Goal: Task Accomplishment & Management: Complete application form

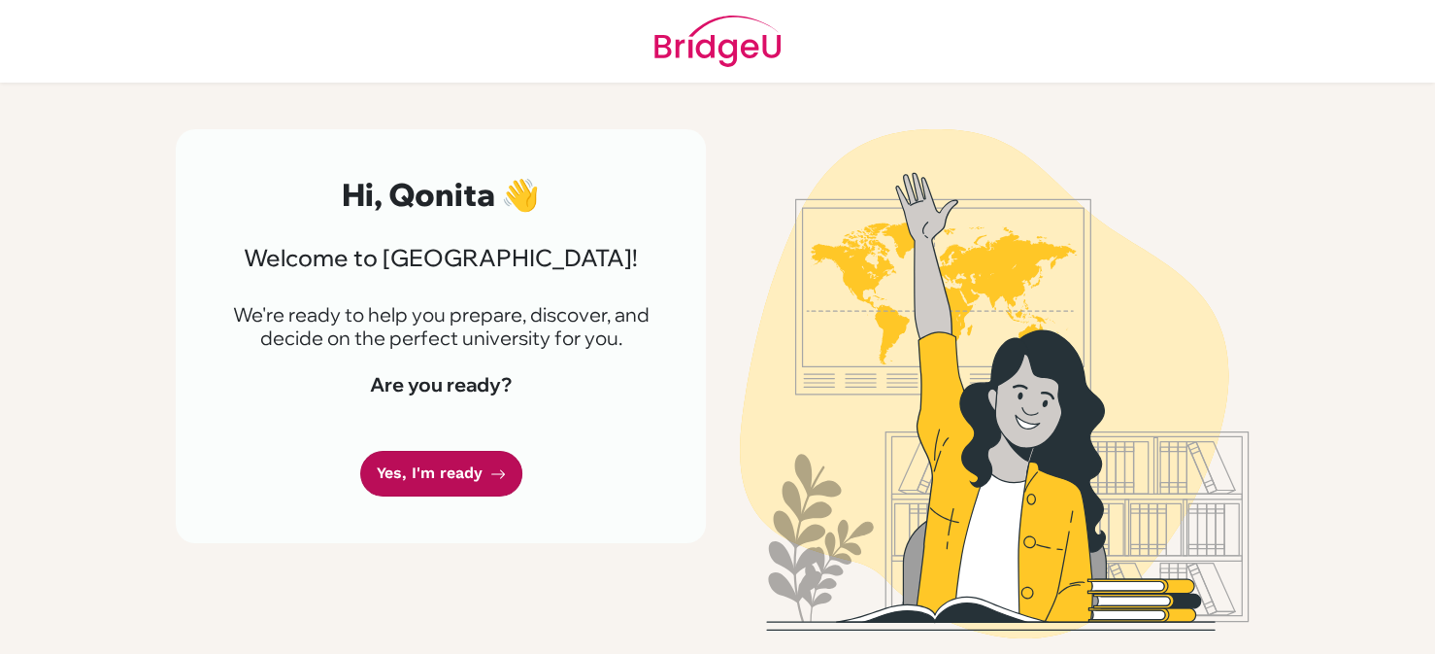
click at [484, 474] on link "Yes, I'm ready" at bounding box center [441, 474] width 162 height 46
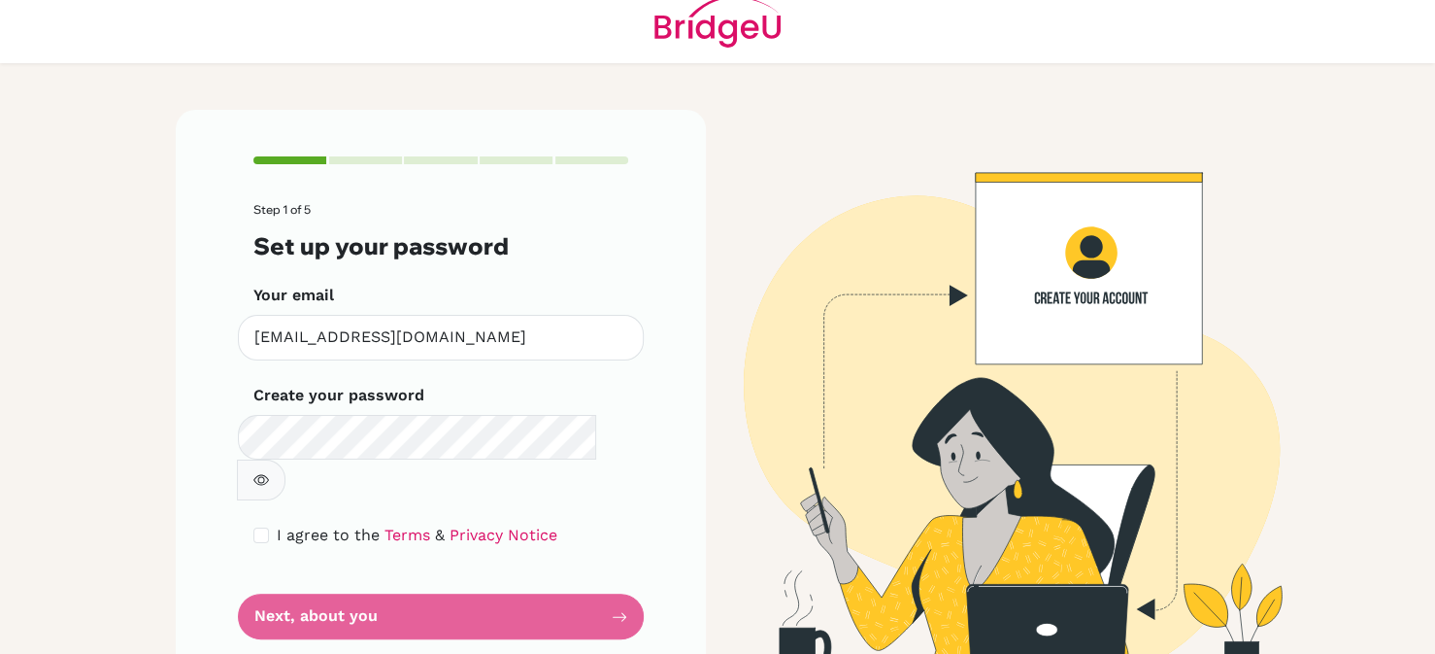
scroll to position [27, 0]
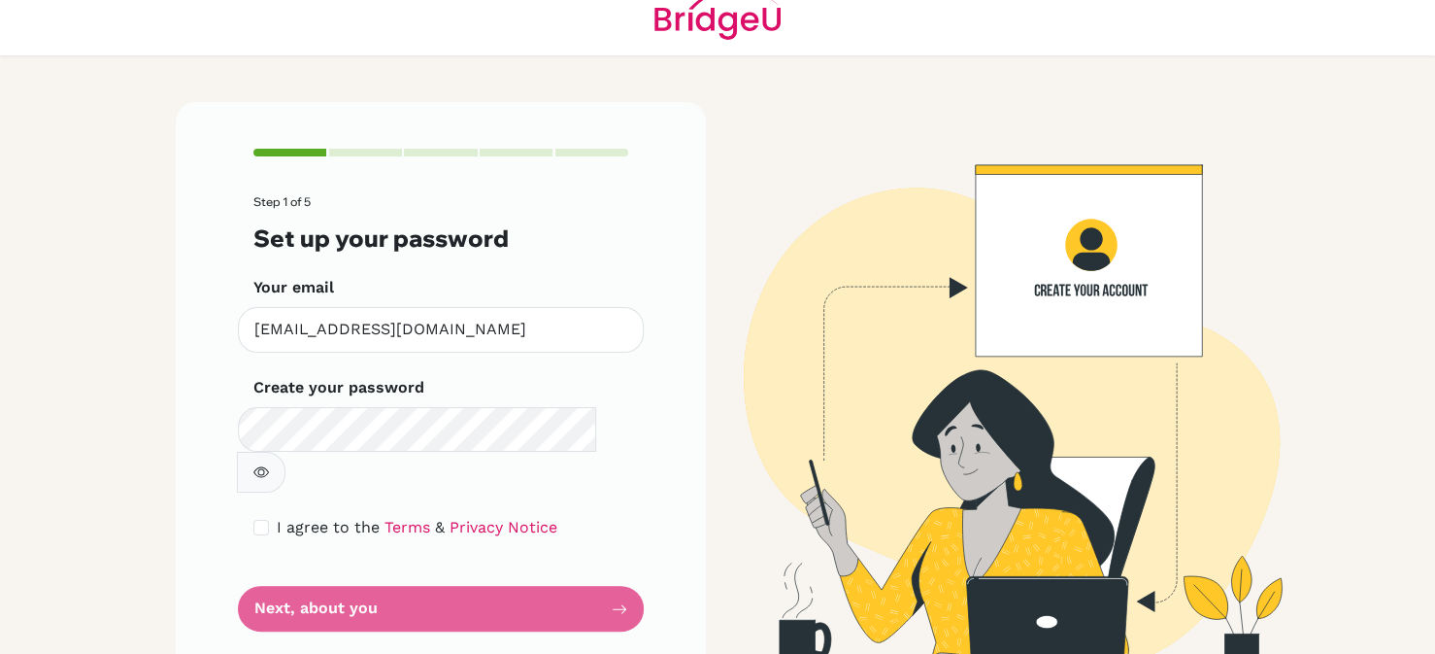
click at [269, 464] on icon "button" at bounding box center [261, 472] width 16 height 16
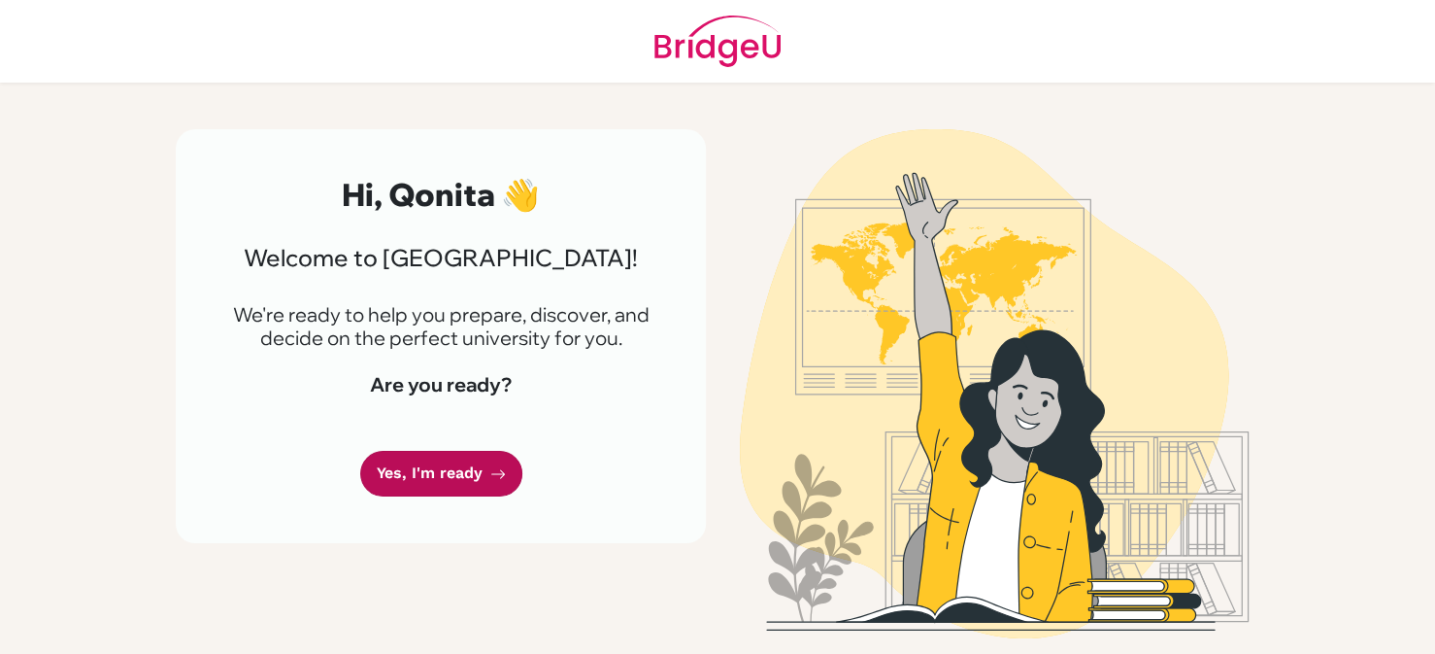
click at [435, 470] on link "Yes, I'm ready" at bounding box center [441, 474] width 162 height 46
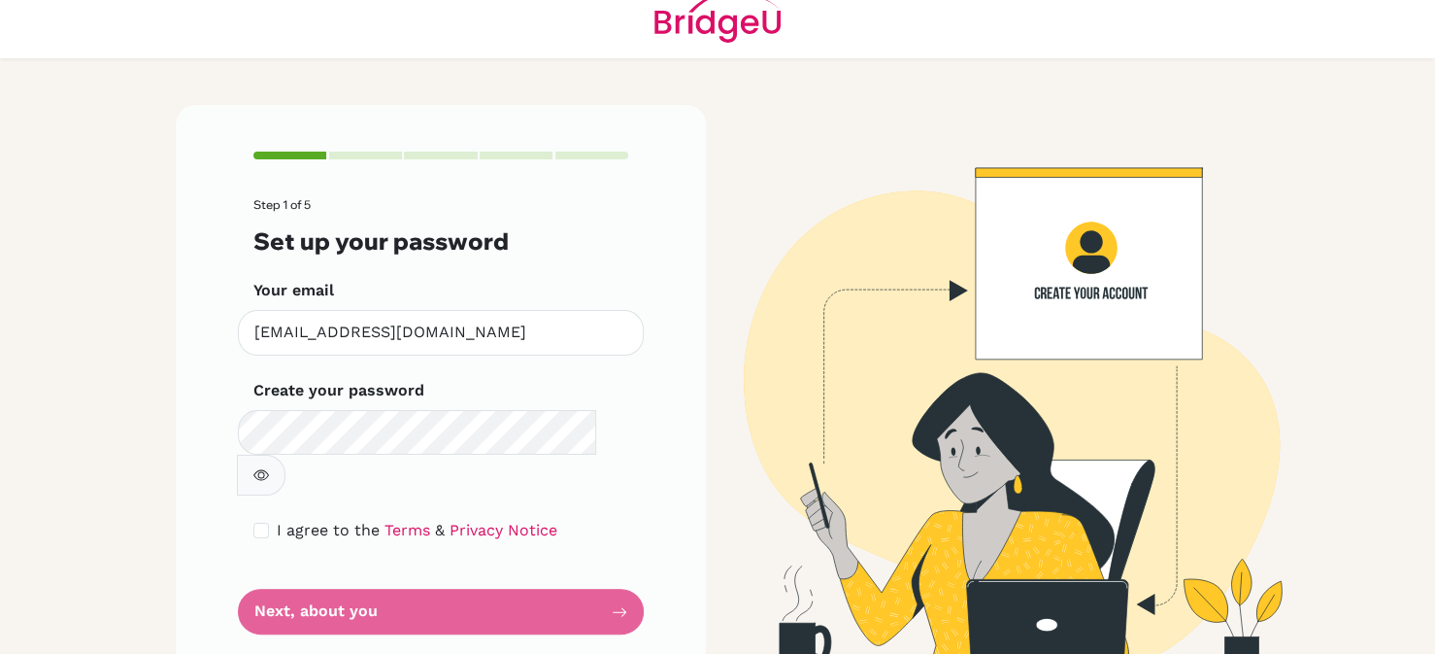
scroll to position [27, 0]
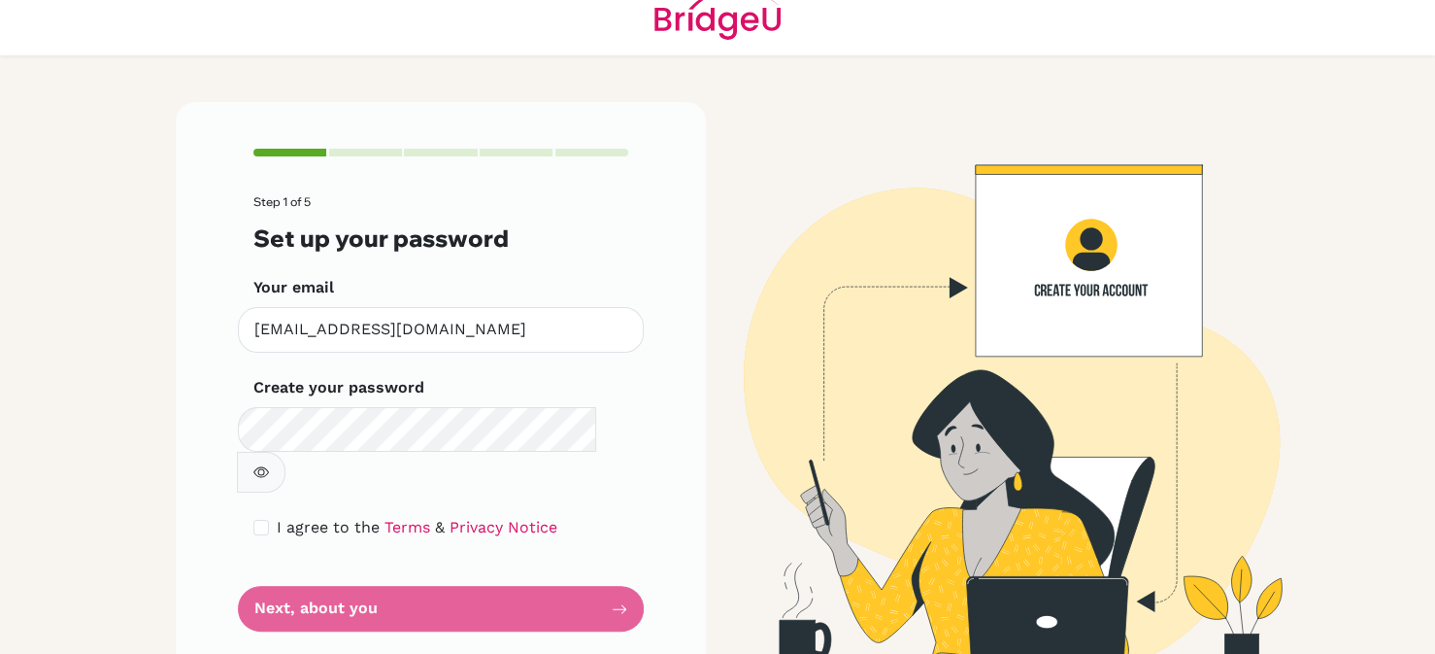
click at [286, 452] on button "button" at bounding box center [261, 472] width 49 height 41
click at [259, 516] on div "I agree to the Terms & Privacy Notice" at bounding box center [440, 527] width 375 height 23
click at [256, 520] on input "checkbox" at bounding box center [261, 528] width 16 height 16
checkbox input "true"
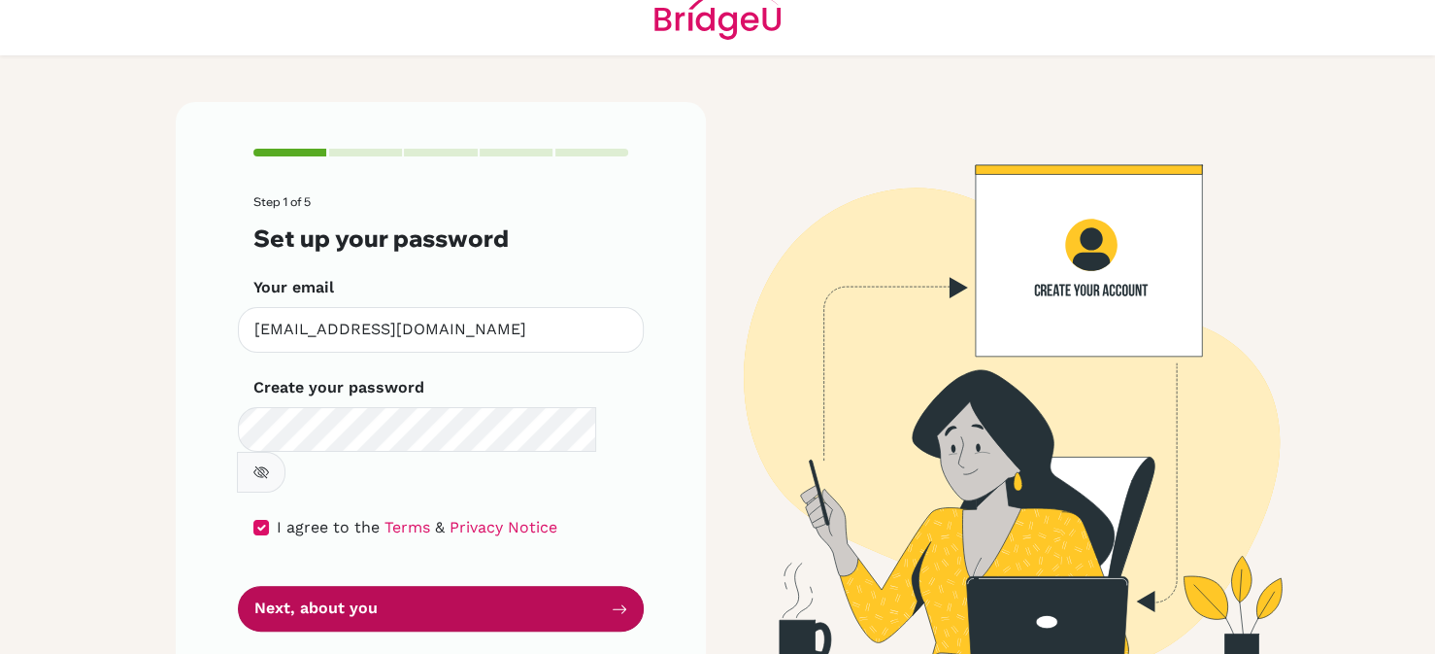
click at [308, 586] on button "Next, about you" at bounding box center [441, 609] width 406 height 46
